Goal: Information Seeking & Learning: Understand process/instructions

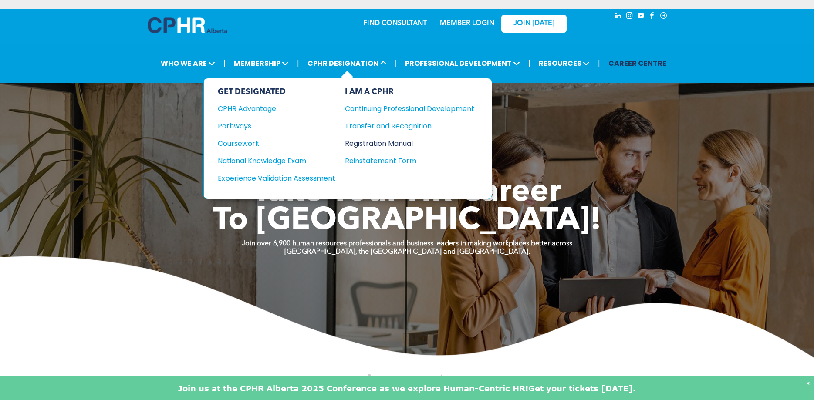
click at [371, 145] on div "Registration Manual" at bounding box center [403, 143] width 116 height 11
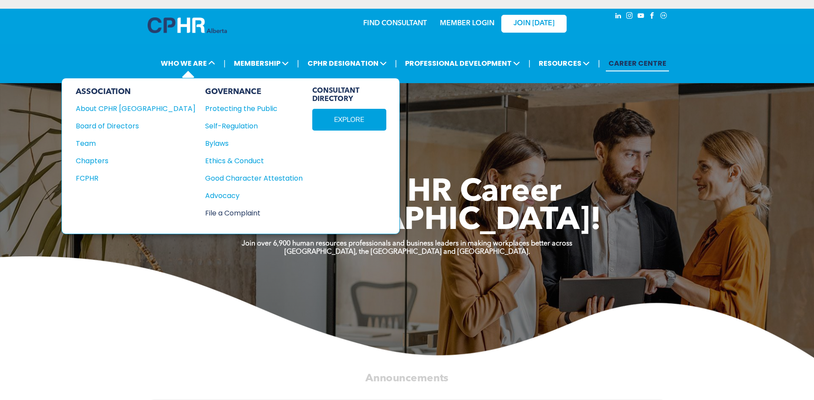
click at [205, 212] on div "File a Complaint" at bounding box center [249, 213] width 88 height 11
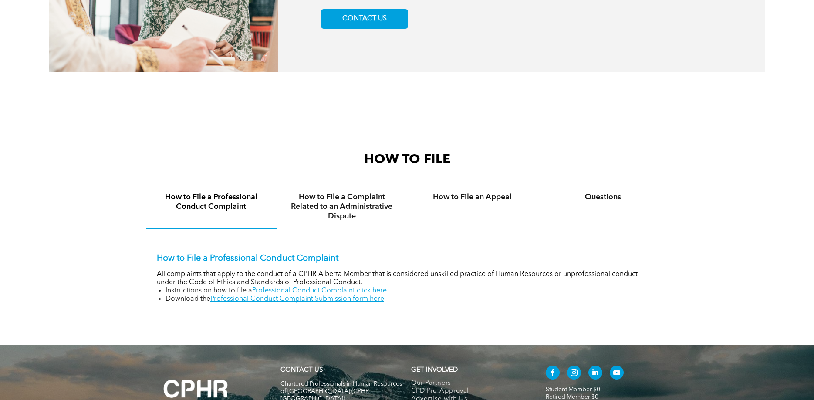
scroll to position [489, 0]
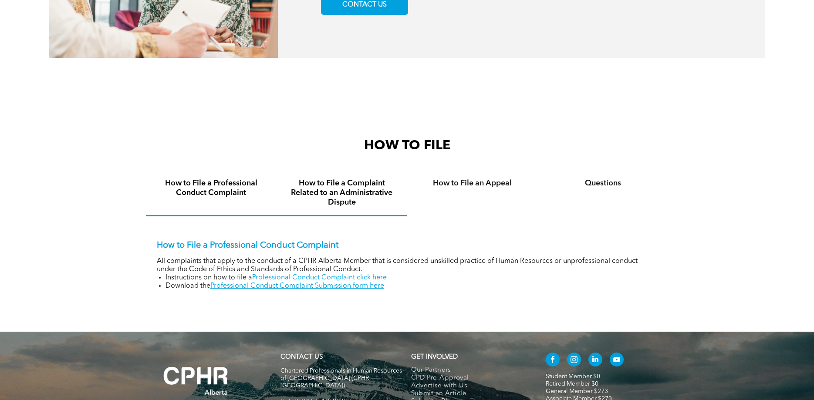
click at [352, 202] on h4 "How to File a Complaint Related to an Administrative Dispute" at bounding box center [341, 193] width 115 height 29
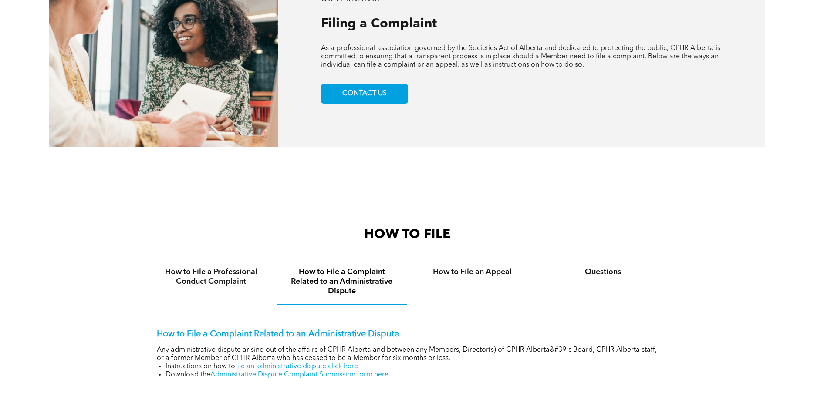
scroll to position [444, 0]
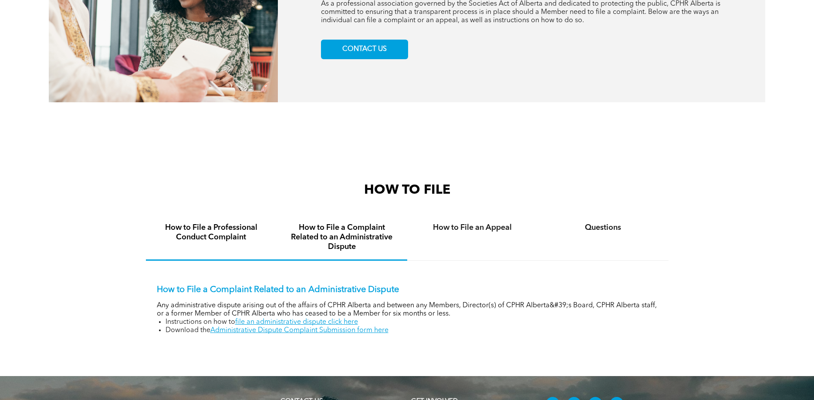
click at [207, 242] on h4 "How to File a Professional Conduct Complaint" at bounding box center [211, 232] width 115 height 19
click at [362, 239] on h4 "How to File a Complaint Related to an Administrative Dispute" at bounding box center [341, 237] width 115 height 29
click at [469, 228] on h4 "How to File an Appeal" at bounding box center [472, 228] width 115 height 10
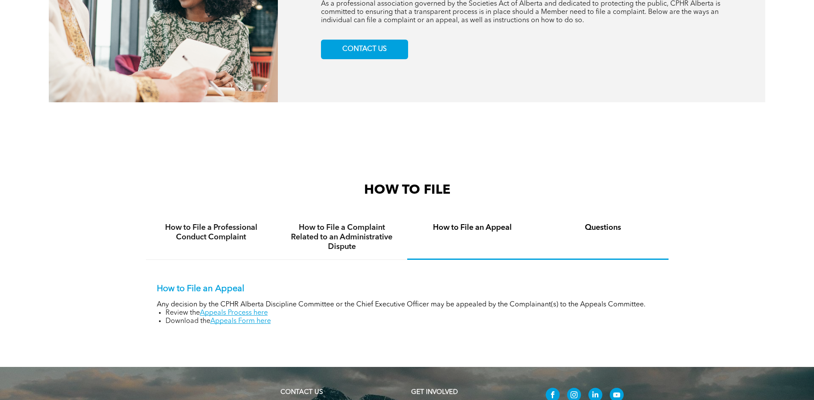
click at [602, 230] on h4 "Questions" at bounding box center [603, 228] width 115 height 10
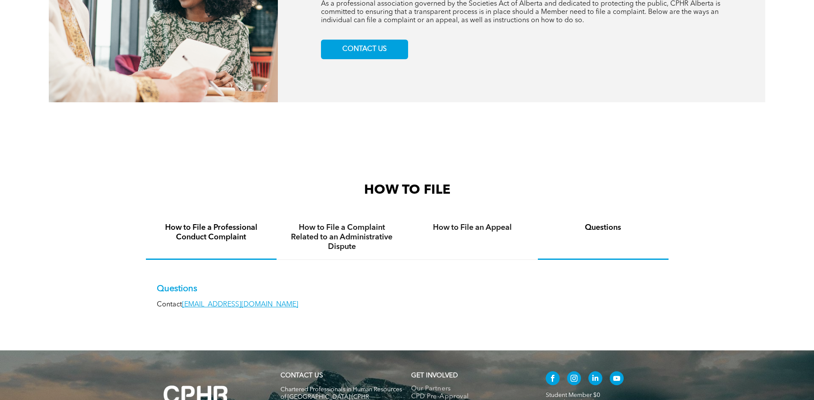
click at [213, 236] on h4 "How to File a Professional Conduct Complaint" at bounding box center [211, 232] width 115 height 19
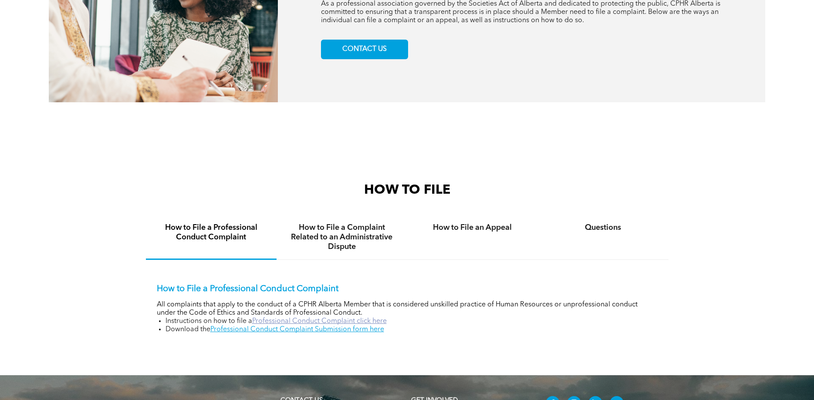
click at [309, 324] on link "Professional Conduct Complaint click here" at bounding box center [319, 321] width 135 height 7
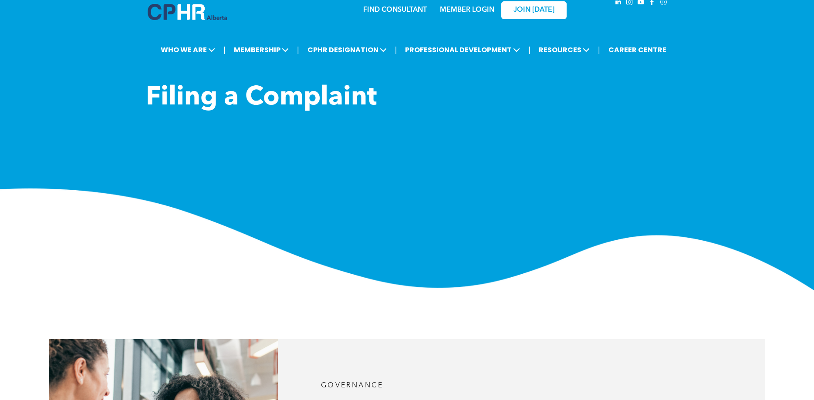
scroll to position [0, 0]
